Goal: Obtain resource: Obtain resource

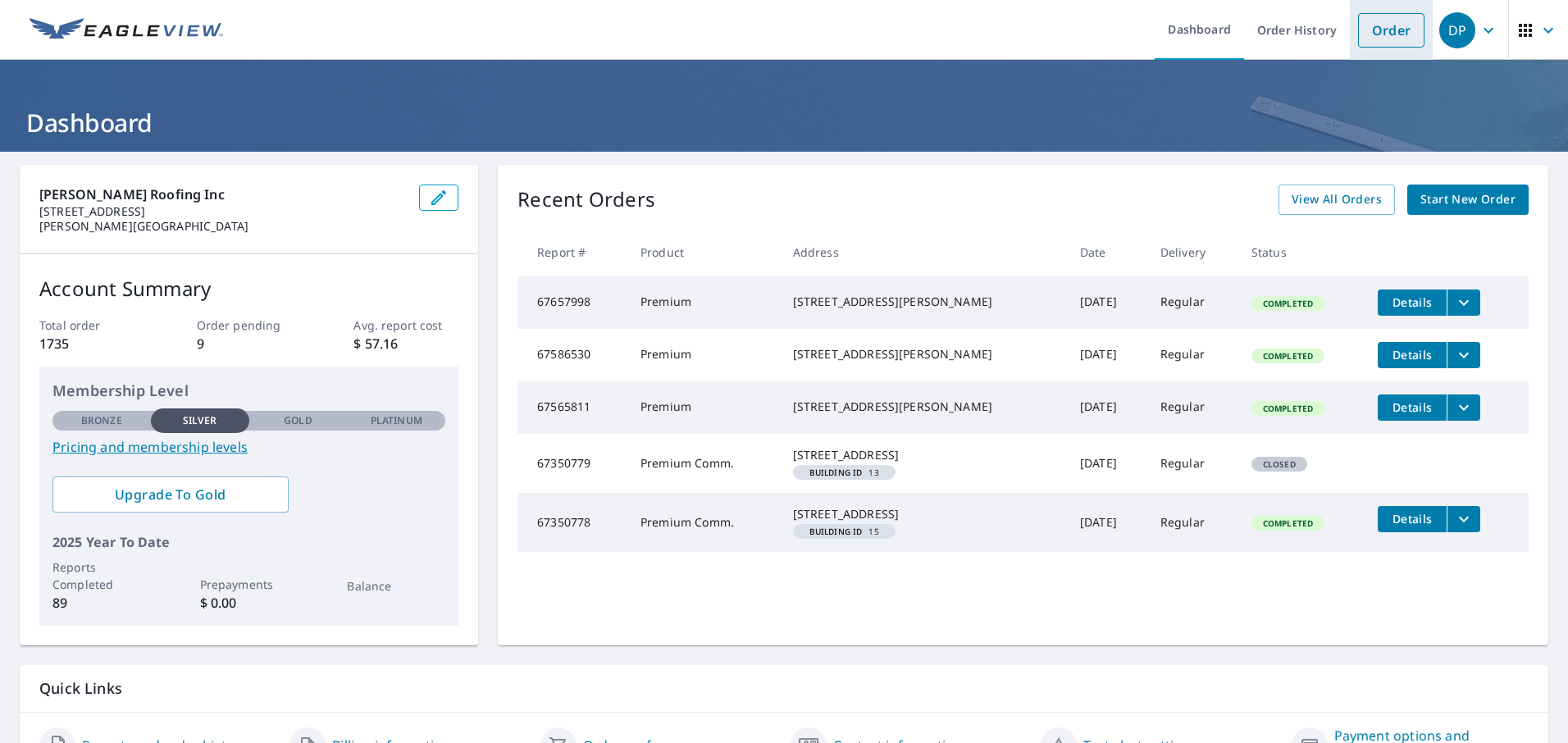
click at [1376, 29] on link "Order" at bounding box center [1391, 30] width 67 height 35
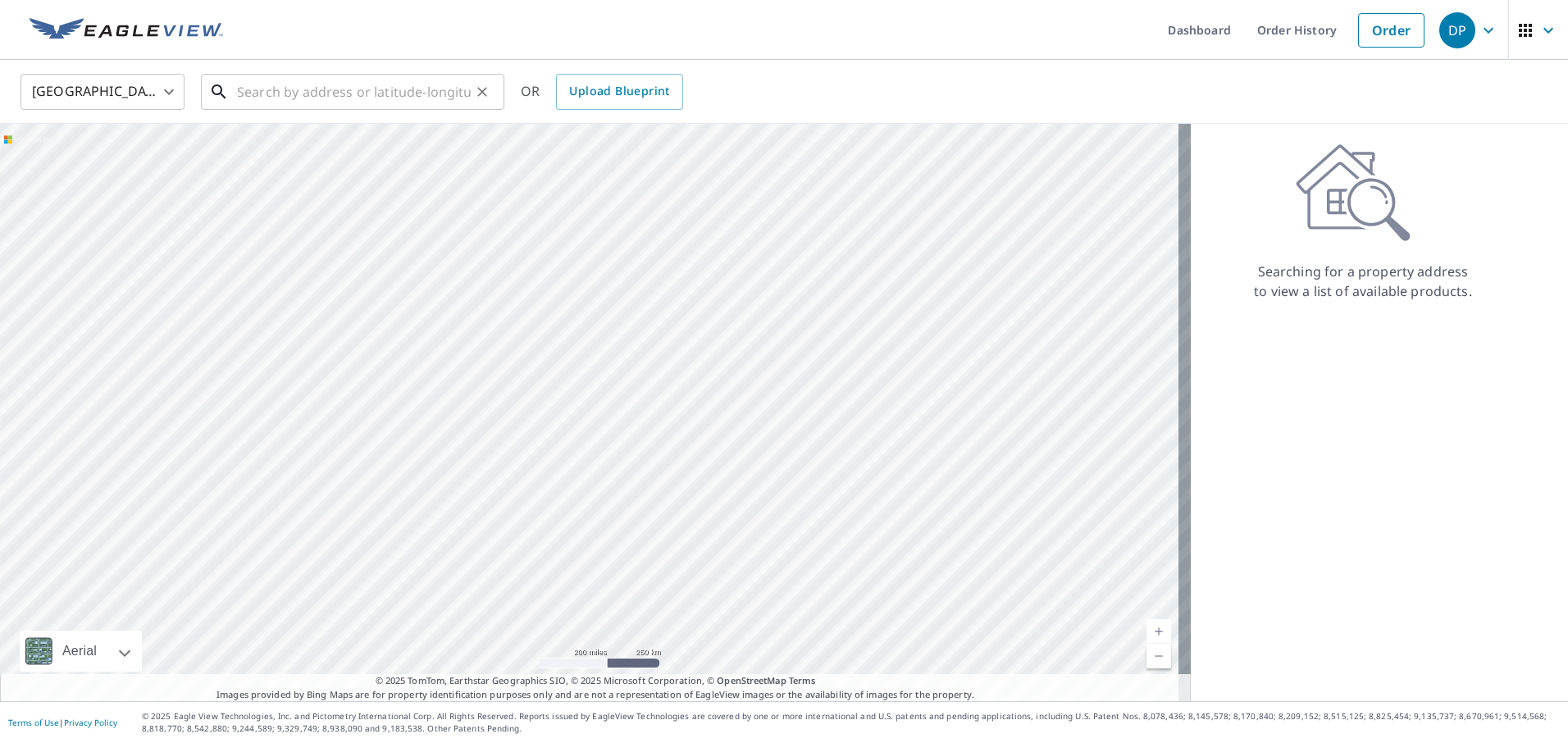
click at [243, 91] on input "text" at bounding box center [354, 92] width 234 height 46
click at [247, 91] on input "text" at bounding box center [354, 92] width 234 height 46
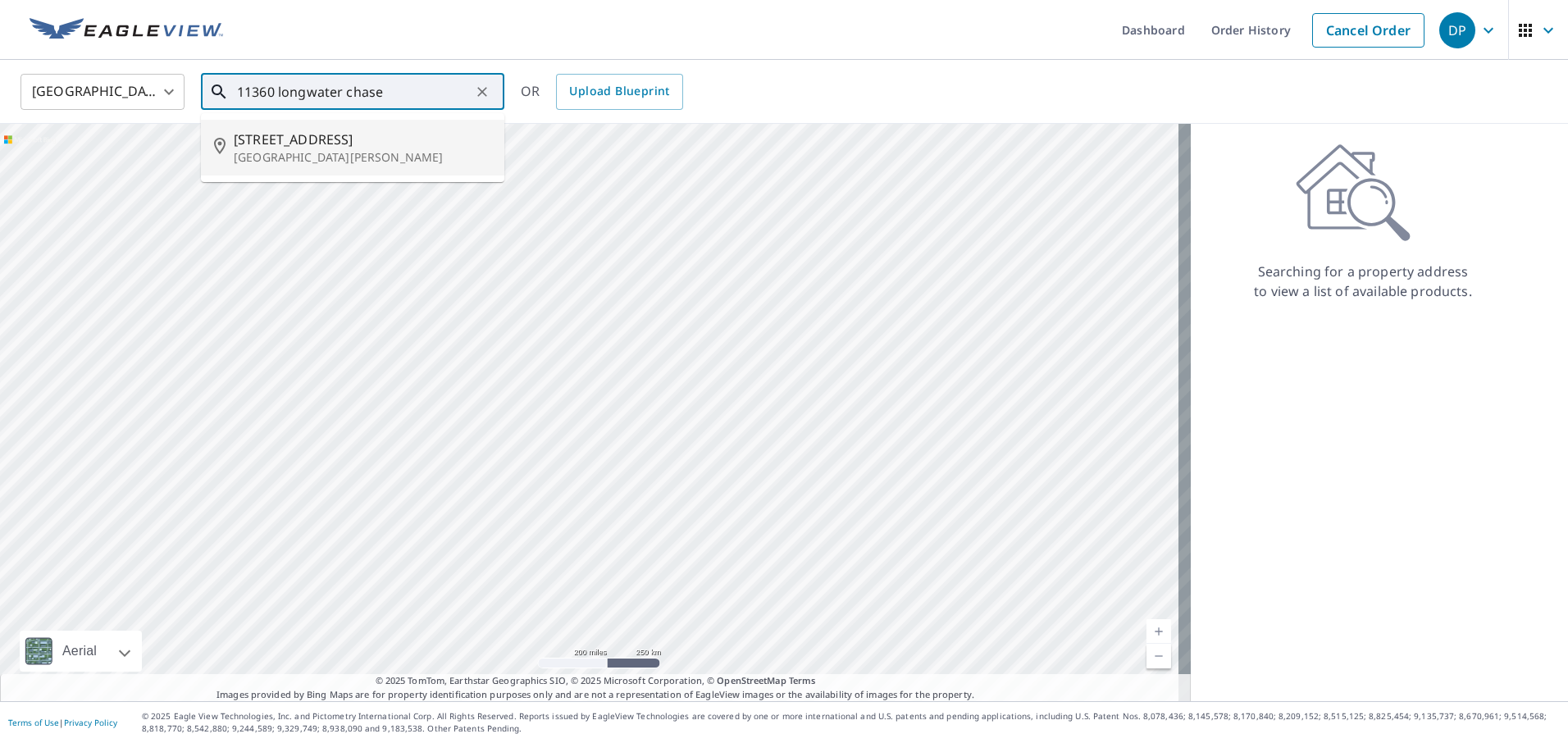
click at [307, 144] on span "[STREET_ADDRESS]" at bounding box center [363, 139] width 257 height 20
type input "[STREET_ADDRESS][PERSON_NAME]"
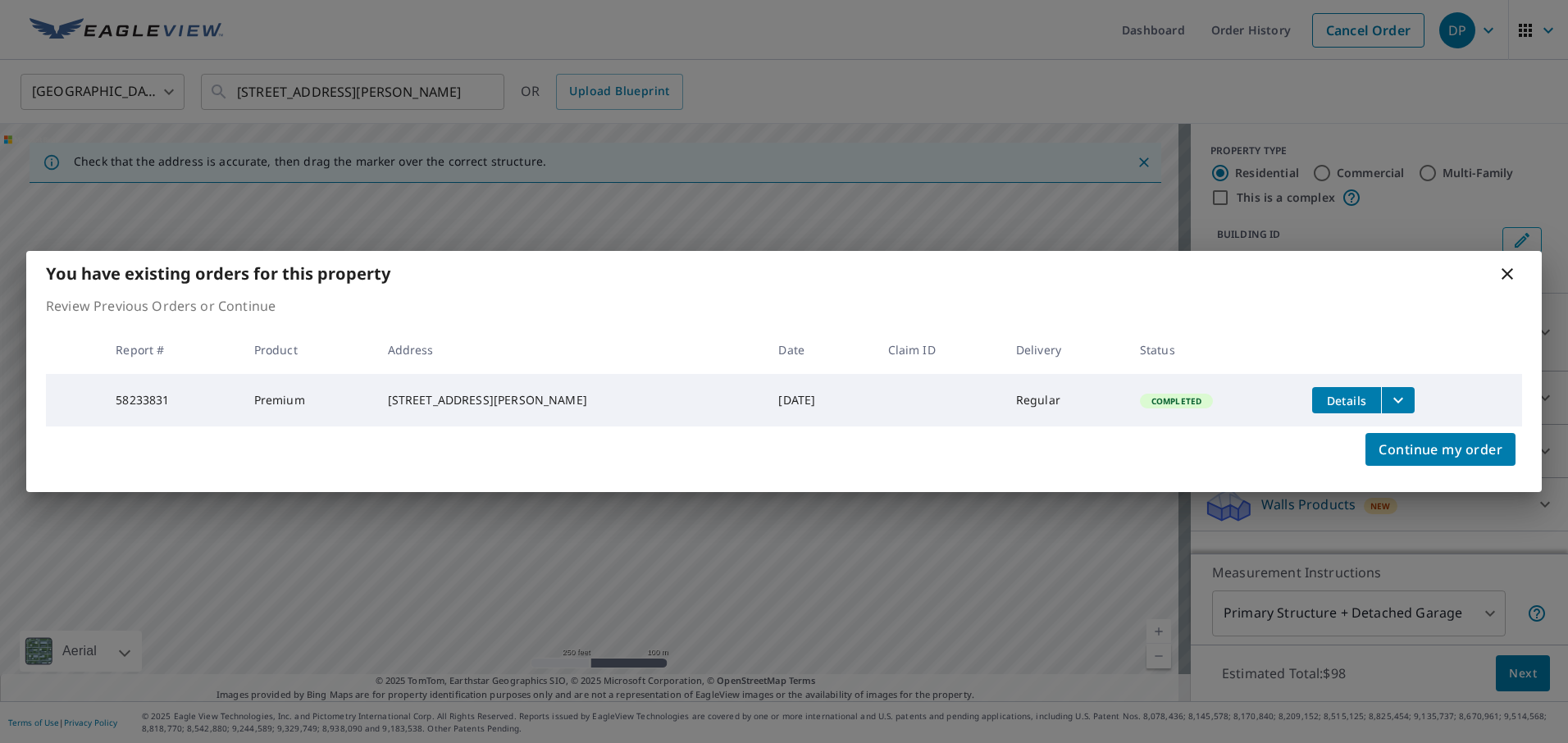
click at [1392, 394] on icon "filesDropdownBtn-58233831" at bounding box center [1398, 400] width 20 height 20
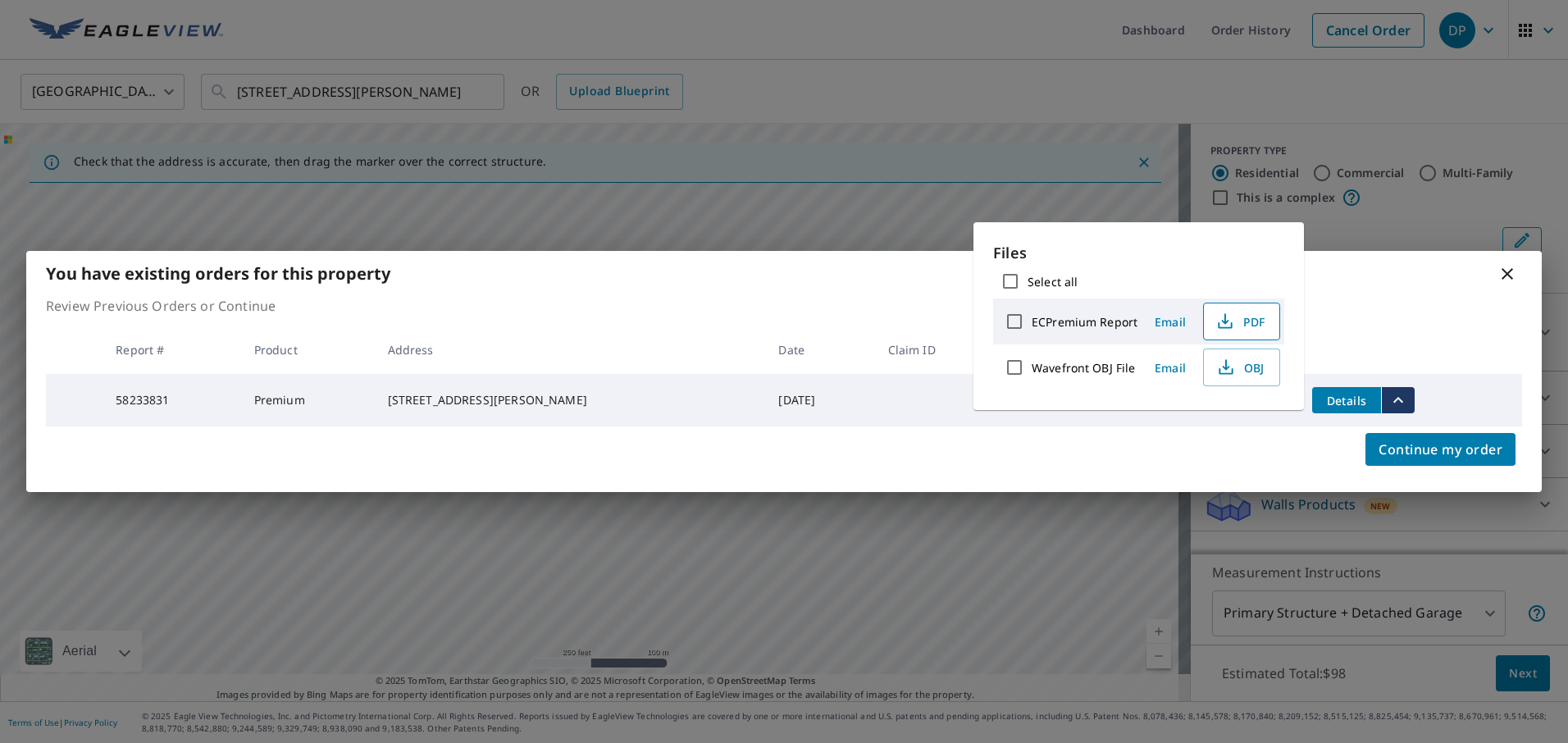
click at [1251, 318] on span "PDF" at bounding box center [1239, 322] width 53 height 20
